Goal: Task Accomplishment & Management: Complete application form

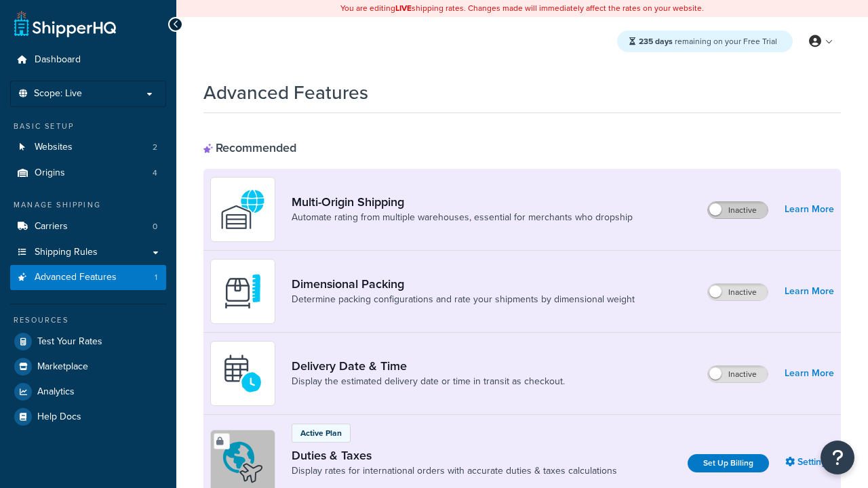
click at [738, 210] on label "Inactive" at bounding box center [738, 210] width 60 height 16
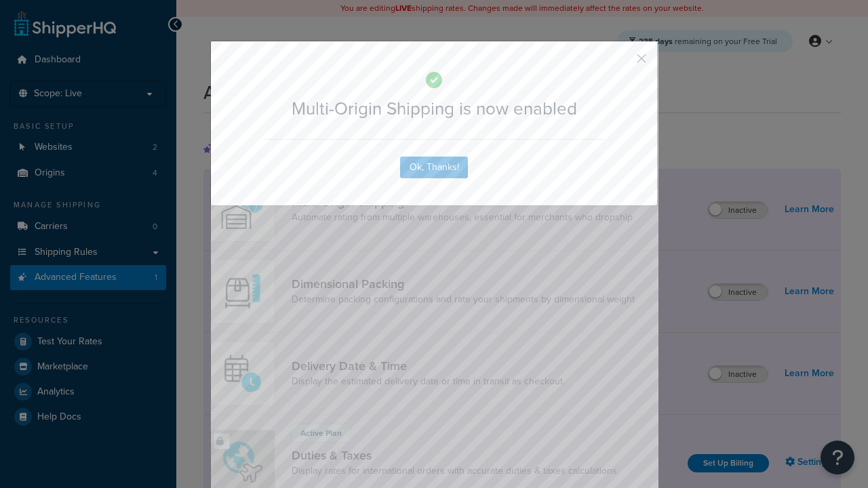
click at [621, 62] on button "button" at bounding box center [621, 63] width 3 height 3
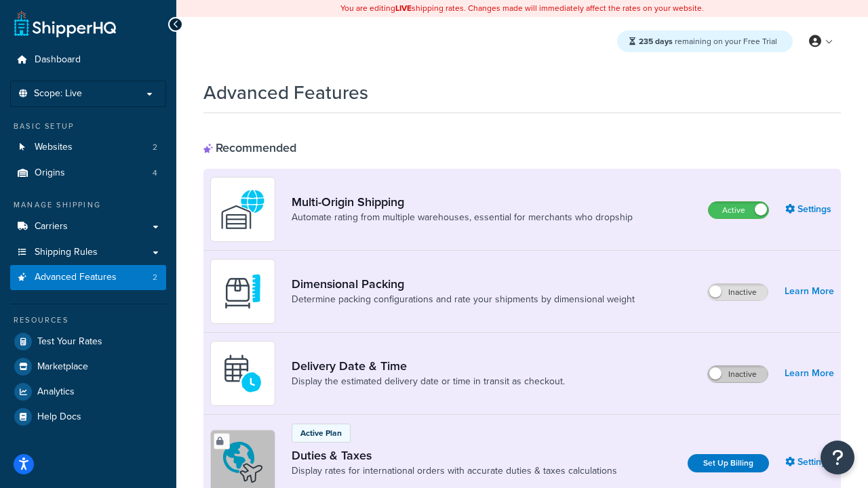
click at [738, 374] on label "Inactive" at bounding box center [738, 374] width 60 height 16
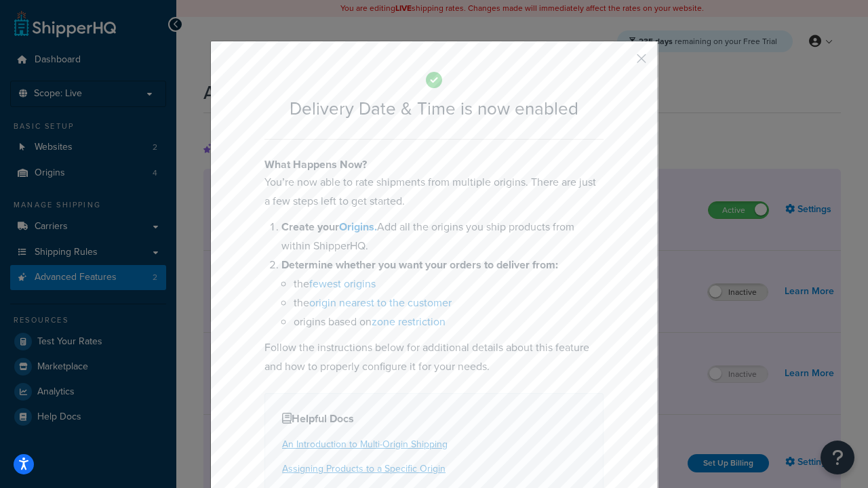
click at [621, 62] on button "button" at bounding box center [621, 63] width 3 height 3
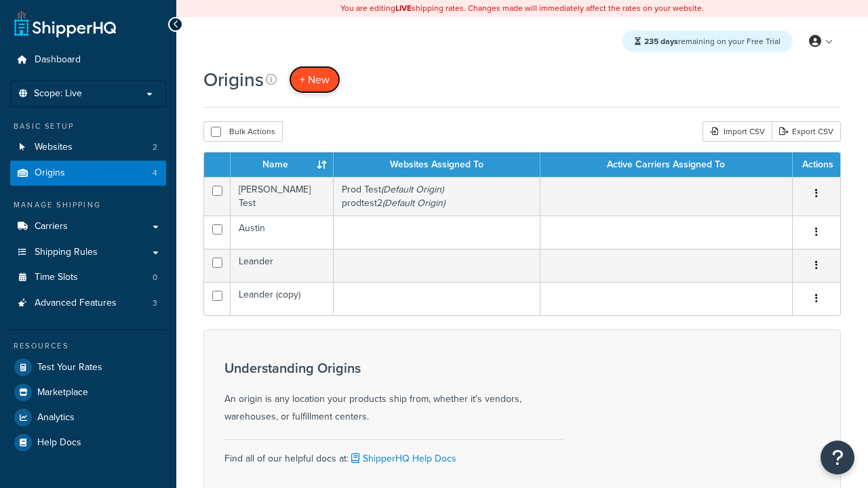
click at [315, 79] on span "+ New" at bounding box center [315, 80] width 30 height 16
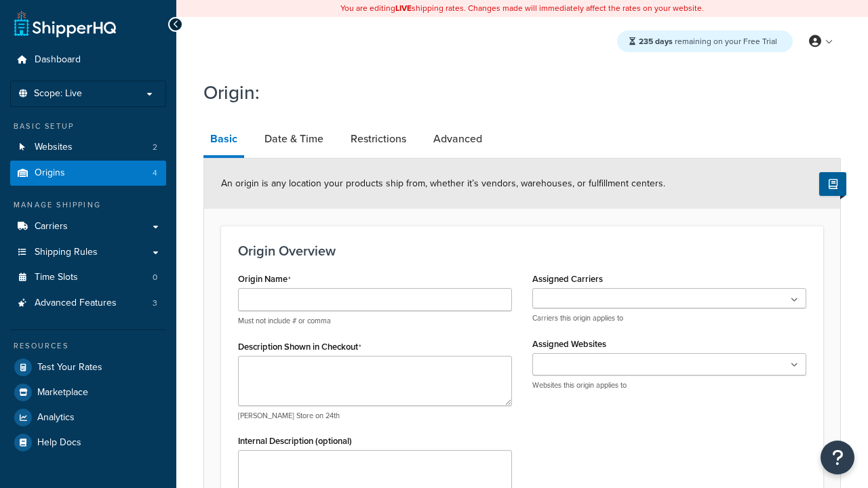
click at [224, 141] on link "Basic" at bounding box center [223, 140] width 41 height 35
click at [294, 139] on link "Date & Time" at bounding box center [294, 139] width 73 height 33
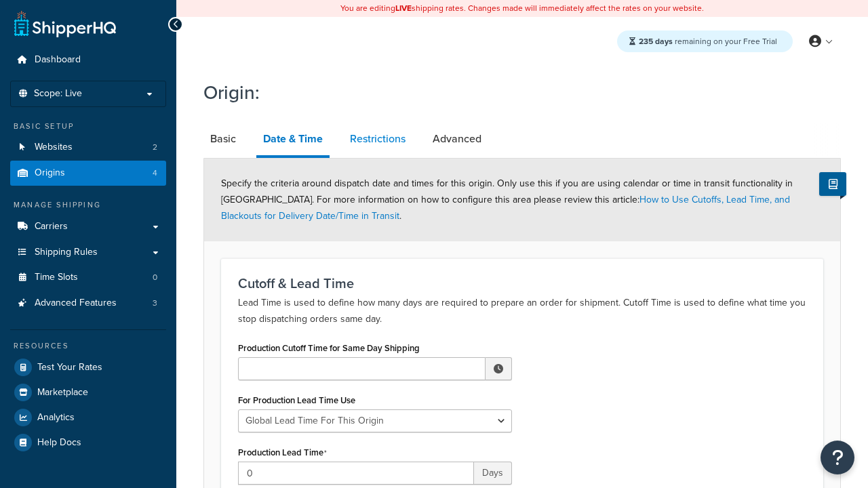
click at [378, 139] on link "Restrictions" at bounding box center [377, 139] width 69 height 33
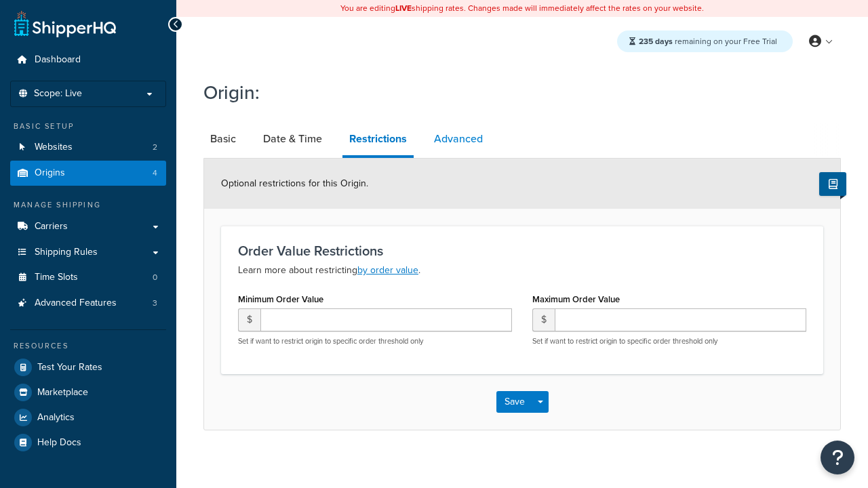
click at [459, 139] on link "Advanced" at bounding box center [458, 139] width 62 height 33
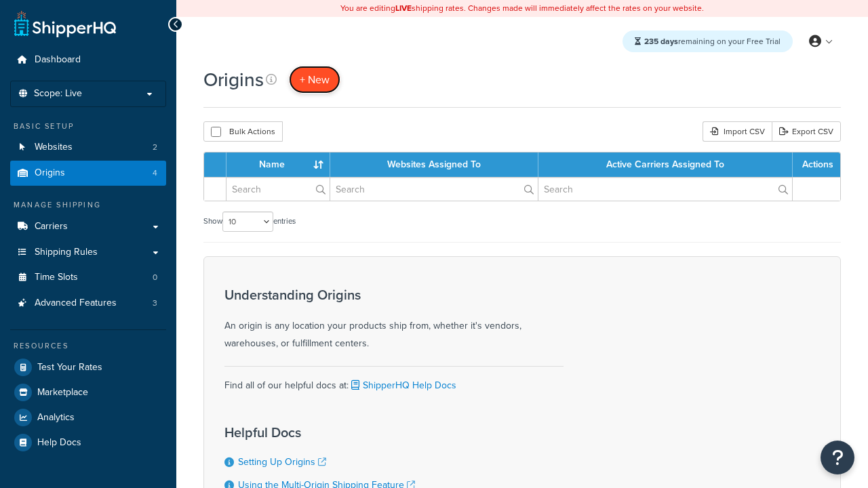
click at [315, 79] on span "+ New" at bounding box center [315, 80] width 30 height 16
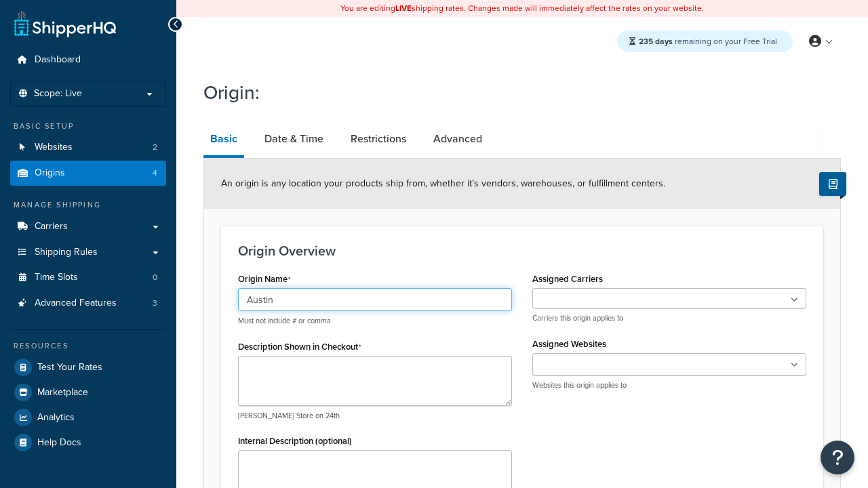
type input "Austin"
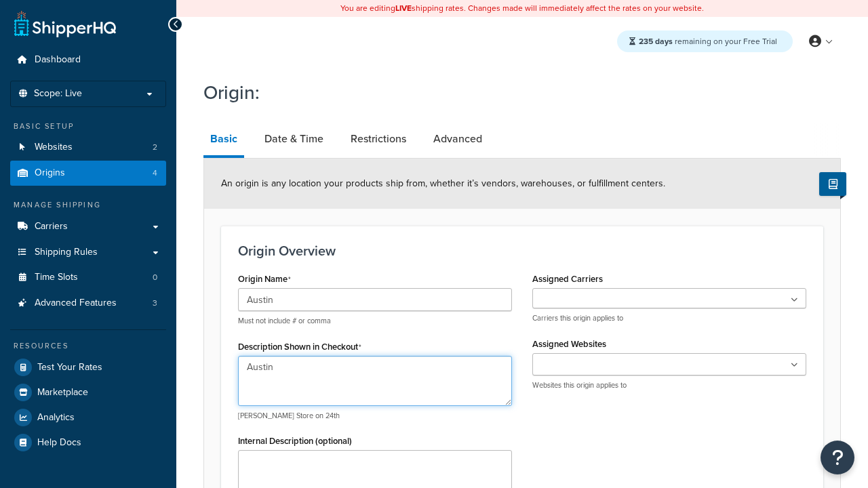
type textarea "Austin"
type input "Test Street"
type input "Austin"
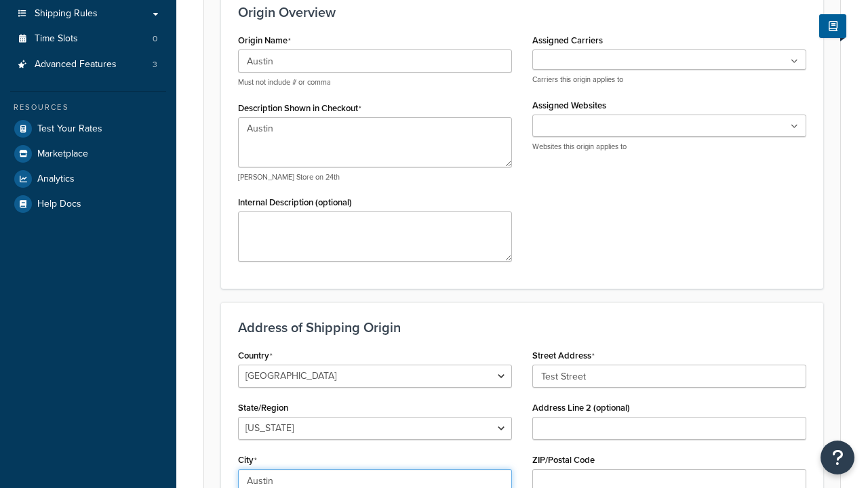
select select "43"
type input "Austin"
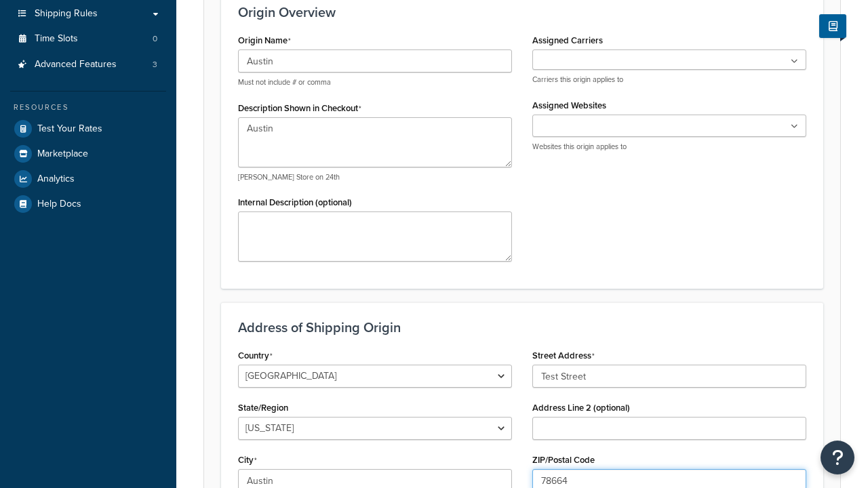
type input "78664"
